Goal: Task Accomplishment & Management: Manage account settings

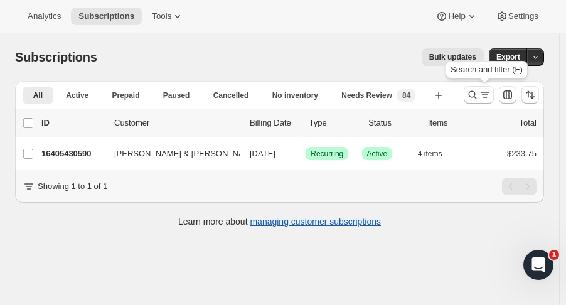
click at [477, 96] on icon "Search and filter results" at bounding box center [472, 94] width 13 height 13
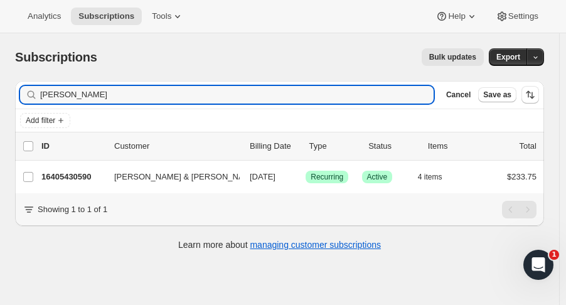
drag, startPoint x: 24, startPoint y: 87, endPoint x: -151, endPoint y: 75, distance: 175.4
click at [0, 75] on html "Analytics Subscriptions Tools Help Settings Skip to content Subscriptions. This…" at bounding box center [283, 152] width 566 height 305
type input "henry f"
click at [77, 178] on p "16393830718" at bounding box center [72, 177] width 63 height 13
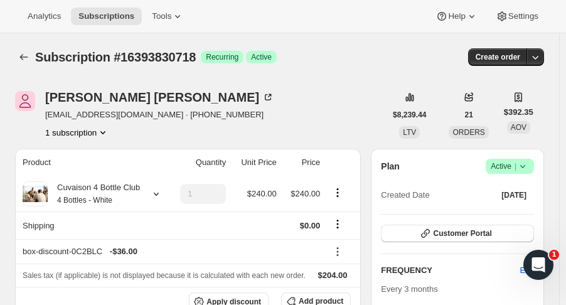
click at [24, 58] on icon "Subscriptions" at bounding box center [24, 57] width 13 height 13
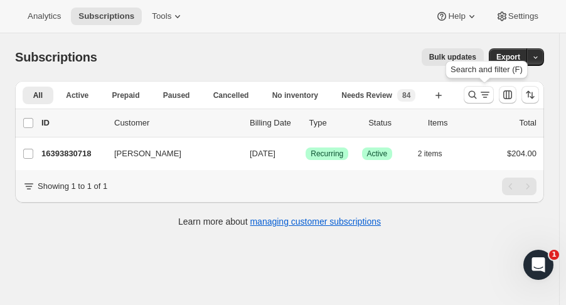
click at [470, 90] on button "Search and filter results" at bounding box center [479, 95] width 30 height 18
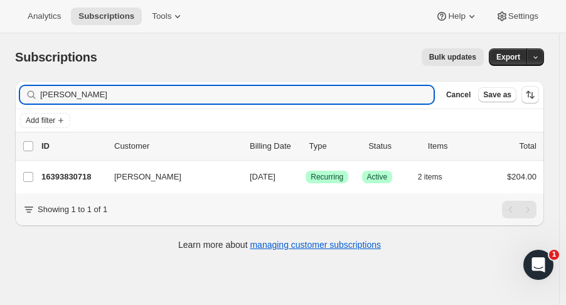
drag, startPoint x: 78, startPoint y: 91, endPoint x: -88, endPoint y: 103, distance: 167.3
click at [0, 103] on html "Analytics Subscriptions Tools Help Settings Skip to content Subscriptions. This…" at bounding box center [283, 152] width 566 height 305
type input "krigba"
click at [63, 171] on p "16409461054" at bounding box center [72, 177] width 63 height 13
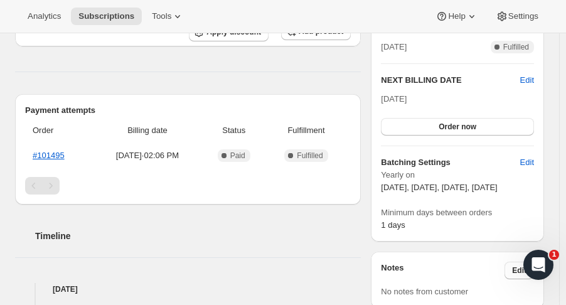
scroll to position [292, 0]
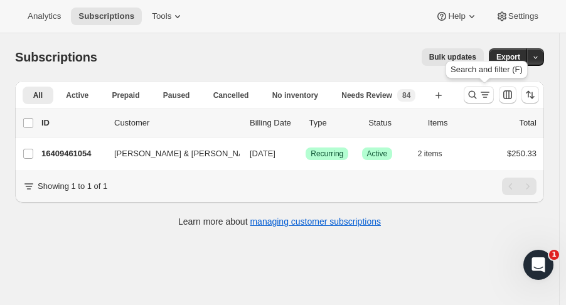
click at [475, 101] on button "Search and filter results" at bounding box center [479, 95] width 30 height 18
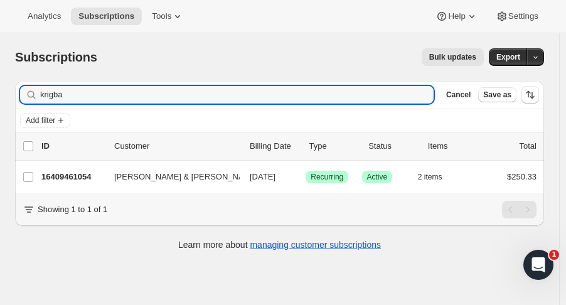
drag, startPoint x: 104, startPoint y: 102, endPoint x: -19, endPoint y: 97, distance: 123.7
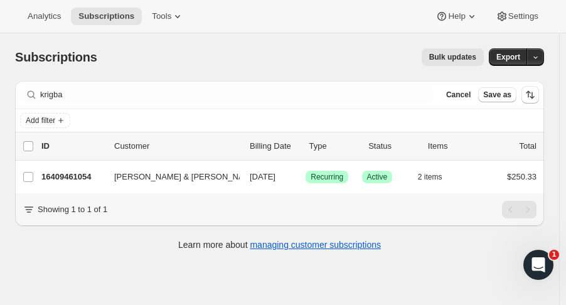
drag, startPoint x: -19, startPoint y: 97, endPoint x: 258, endPoint y: 81, distance: 277.7
click at [258, 81] on div "Filter subscribers krigba Clear Cancel Save as" at bounding box center [279, 95] width 529 height 28
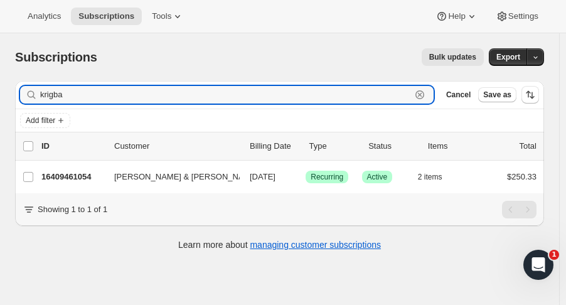
click at [87, 89] on input "krigba" at bounding box center [225, 95] width 371 height 18
drag, startPoint x: 87, startPoint y: 89, endPoint x: 24, endPoint y: 100, distance: 64.2
click at [24, 100] on div "krigba Clear" at bounding box center [226, 95] width 413 height 18
type input "audr"
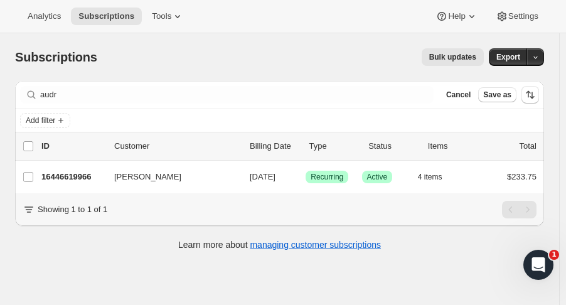
click at [90, 176] on p "16446619966" at bounding box center [72, 177] width 63 height 13
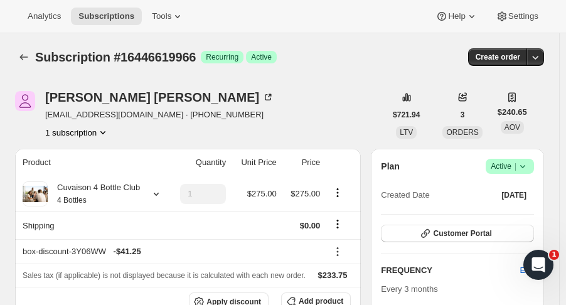
click at [102, 113] on span "[EMAIL_ADDRESS][DOMAIN_NAME] · [PHONE_NUMBER]" at bounding box center [159, 115] width 229 height 13
drag, startPoint x: 98, startPoint y: 114, endPoint x: 45, endPoint y: 120, distance: 53.7
click at [45, 120] on div "[PERSON_NAME] [PERSON_NAME][EMAIL_ADDRESS][DOMAIN_NAME] · [PHONE_NUMBER] 1 subs…" at bounding box center [200, 115] width 370 height 48
copy span "[EMAIL_ADDRESS][DOMAIN_NAME]"
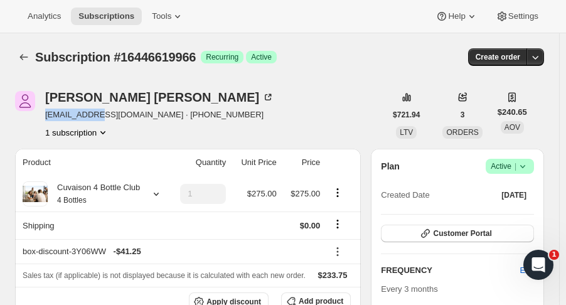
click at [102, 128] on icon "Product actions" at bounding box center [103, 132] width 13 height 13
click at [70, 152] on span "16446619966 Info Current" at bounding box center [77, 155] width 87 height 9
click at [26, 58] on icon "Subscriptions" at bounding box center [24, 57] width 13 height 13
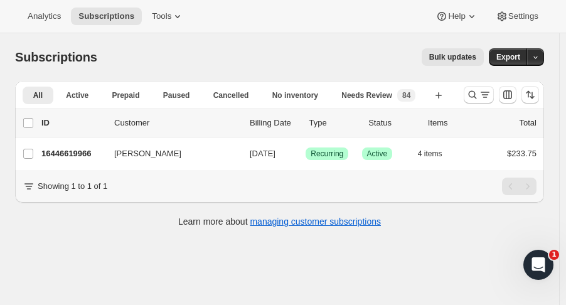
click at [88, 152] on p "16446619966" at bounding box center [72, 153] width 63 height 13
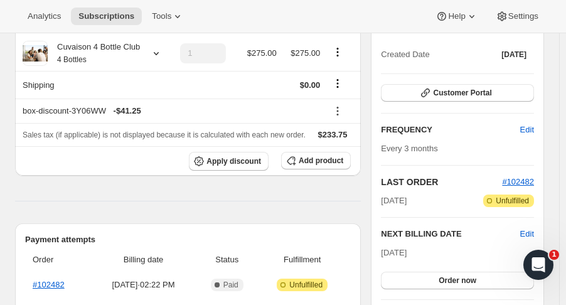
scroll to position [138, 0]
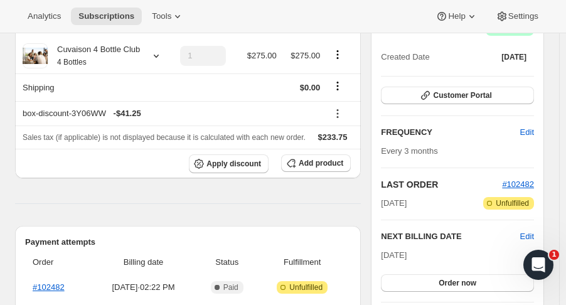
click at [504, 87] on button "Customer Portal" at bounding box center [457, 96] width 153 height 18
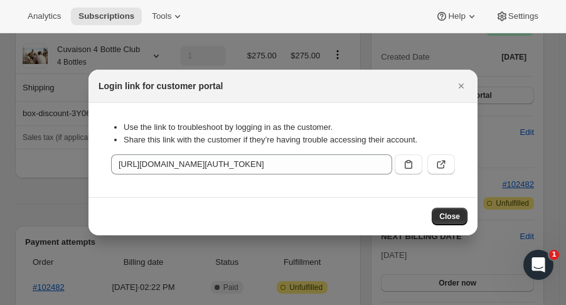
click at [445, 162] on icon ":r7c:" at bounding box center [441, 164] width 13 height 13
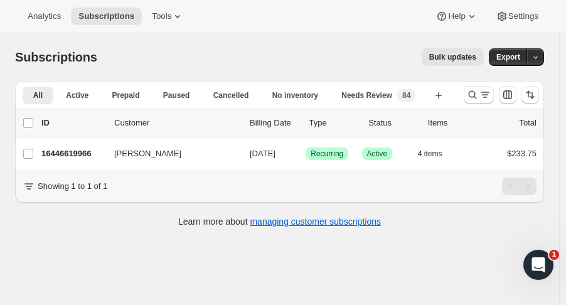
click at [478, 89] on icon "Search and filter results" at bounding box center [472, 94] width 13 height 13
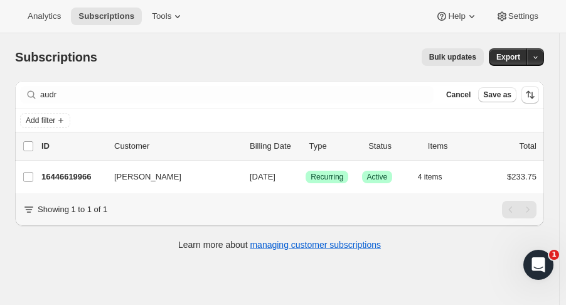
click at [75, 171] on p "16446619966" at bounding box center [72, 177] width 63 height 13
